Goal: Transaction & Acquisition: Purchase product/service

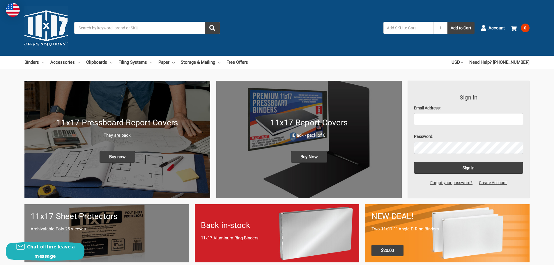
click at [144, 25] on input "Search" at bounding box center [147, 28] width 146 height 12
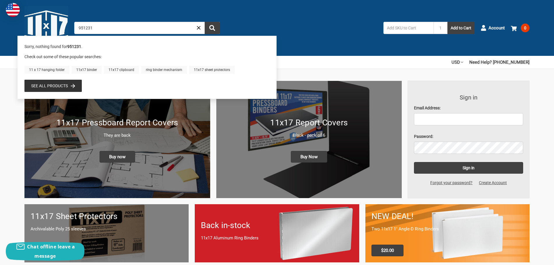
click at [121, 29] on input "951231" at bounding box center [147, 28] width 146 height 12
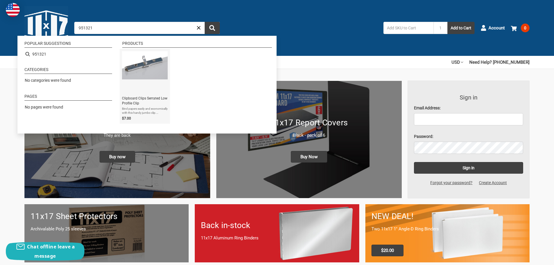
type input "951321"
click at [149, 81] on div "Clipboard Clips Serrated Low Profile Clip" at bounding box center [145, 72] width 46 height 42
